Goal: Information Seeking & Learning: Find specific fact

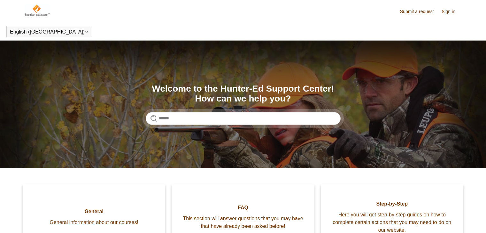
scroll to position [32, 0]
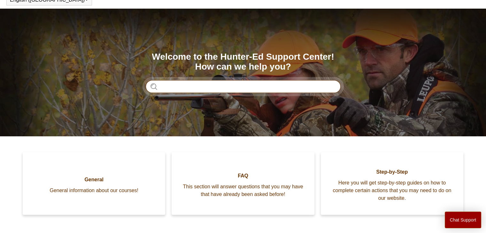
click at [194, 85] on input "Search" at bounding box center [243, 86] width 195 height 13
type input "*"
type input "**********"
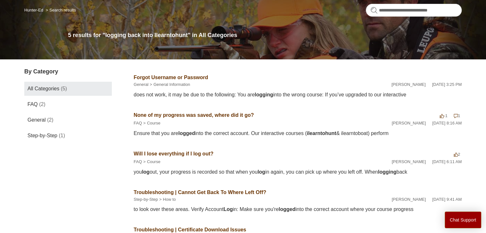
scroll to position [64, 0]
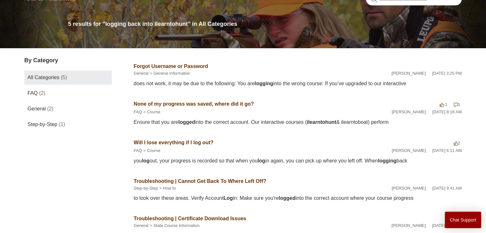
click at [431, 163] on div "you log out, your progress is recorded so that when you log in again, you can p…" at bounding box center [298, 161] width 328 height 8
click at [439, 160] on div "you log out, your progress is recorded so that when you log in again, you can p…" at bounding box center [298, 161] width 328 height 8
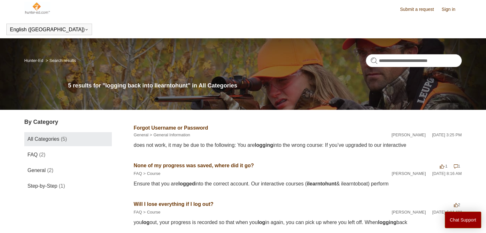
scroll to position [0, 0]
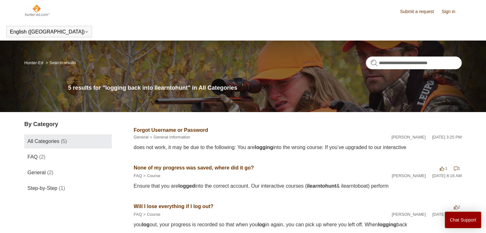
click at [37, 12] on img at bounding box center [37, 10] width 26 height 13
